Goal: Communication & Community: Share content

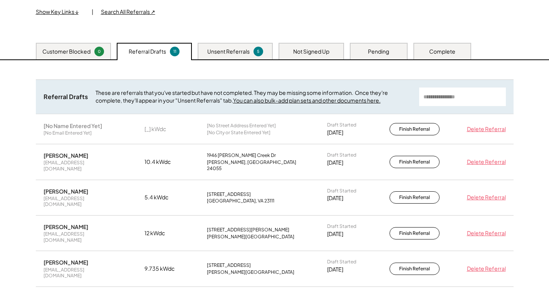
scroll to position [116, 0]
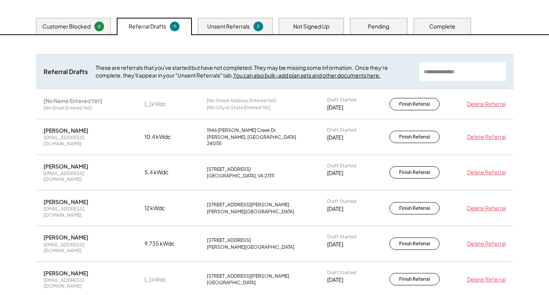
click at [233, 23] on div "Unsent Referrals" at bounding box center [228, 27] width 42 height 8
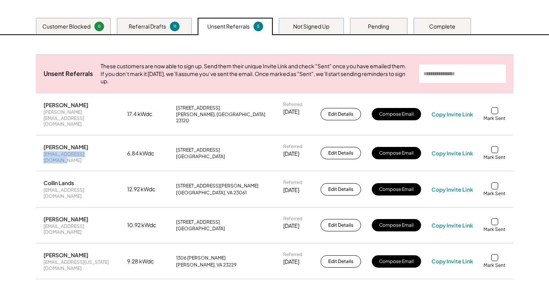
drag, startPoint x: 106, startPoint y: 150, endPoint x: 37, endPoint y: 150, distance: 69.0
click at [37, 150] on div "Charles Gerena charlesgerena@yahoo.com 6.84 kWdc 1824 Early Settlers Rd North C…" at bounding box center [275, 153] width 478 height 35
copy div "charlesgerena@yahoo.com"
click at [469, 150] on div "Copy Invite Link" at bounding box center [453, 153] width 42 height 7
click at [495, 146] on div at bounding box center [494, 149] width 7 height 7
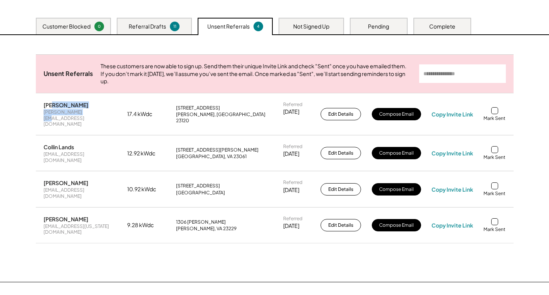
drag, startPoint x: 87, startPoint y: 114, endPoint x: 54, endPoint y: 109, distance: 33.8
click at [54, 109] on div "David Goode david@piedmonthops.com" at bounding box center [80, 114] width 73 height 26
click at [54, 108] on div "David Goode" at bounding box center [66, 104] width 45 height 7
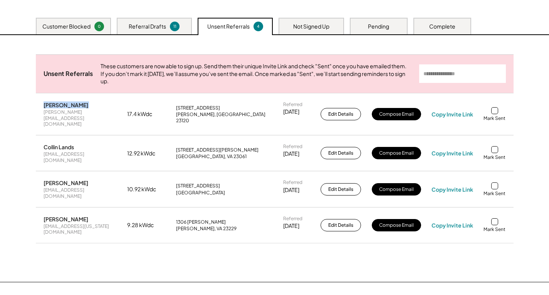
click at [54, 108] on div "David Goode" at bounding box center [66, 104] width 45 height 7
copy div "David Goode"
click at [94, 119] on div "david@piedmonthops.com" at bounding box center [80, 118] width 73 height 18
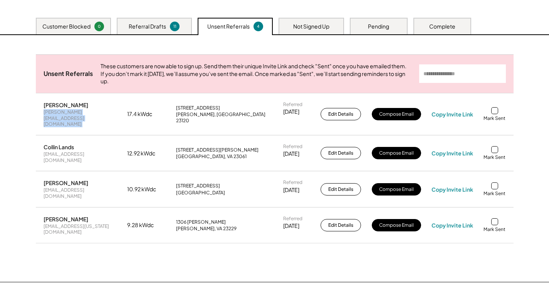
copy div "david@piedmonthops.com"
click at [450, 116] on div "Copy Invite Link" at bounding box center [453, 114] width 42 height 7
